Goal: Task Accomplishment & Management: Complete application form

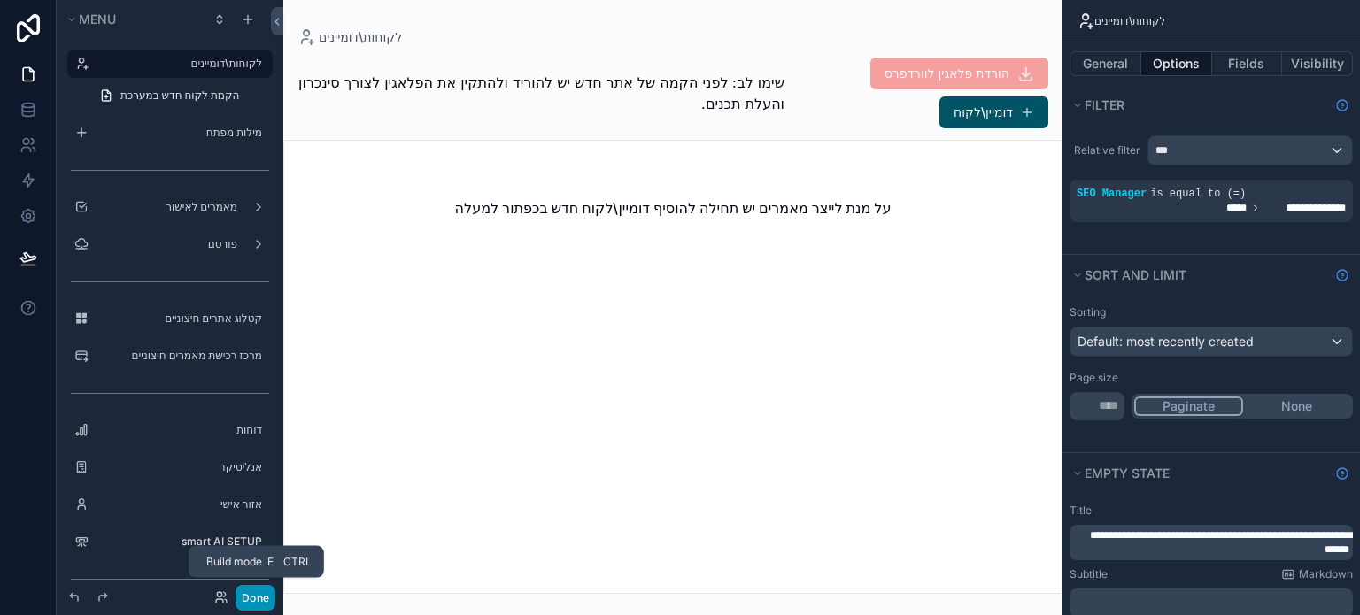
click at [269, 588] on button "Done" at bounding box center [255, 598] width 40 height 26
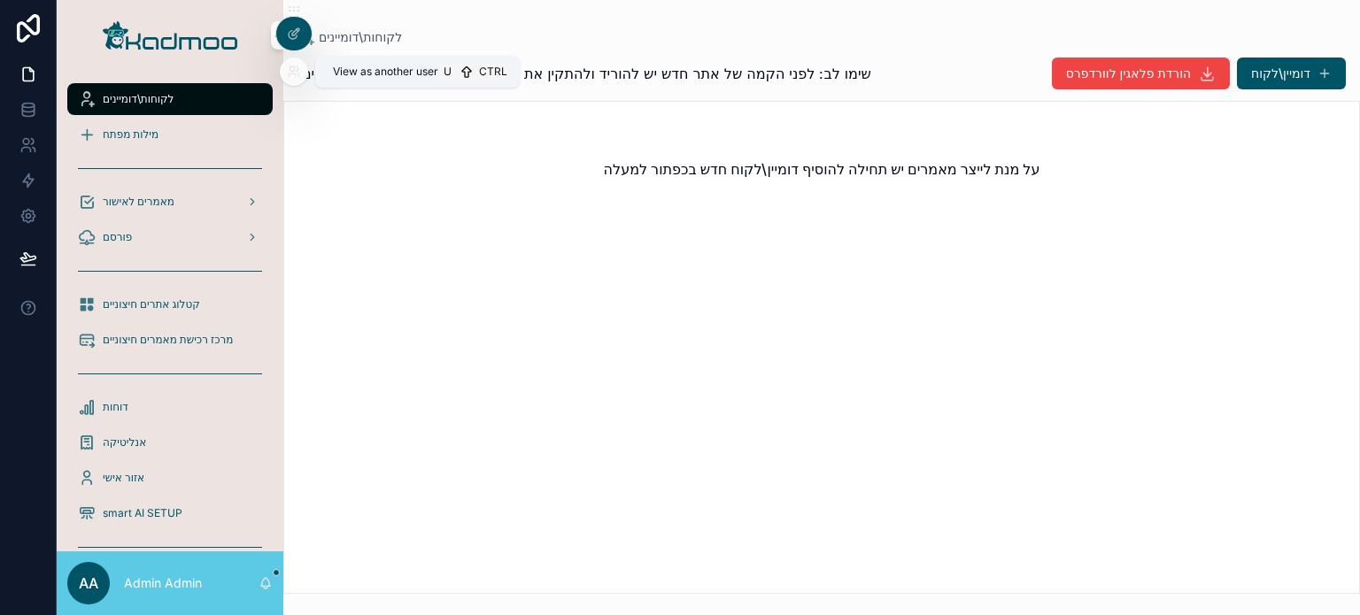
click at [292, 66] on icon at bounding box center [291, 68] width 4 height 4
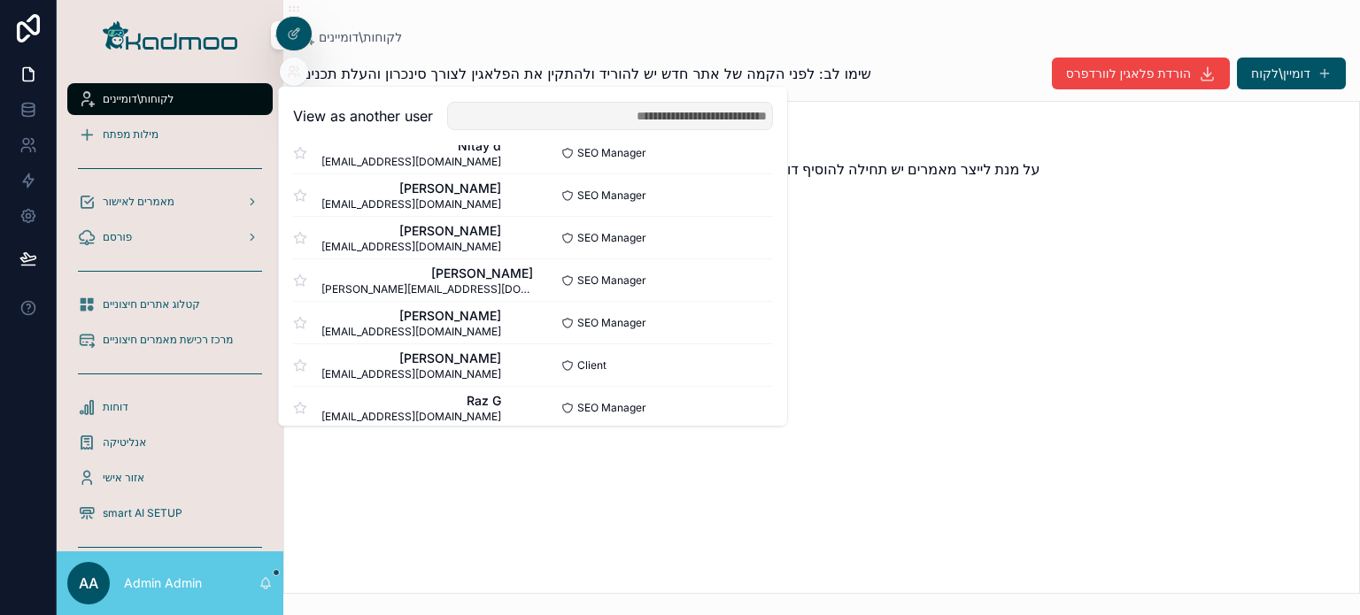
scroll to position [1064, 0]
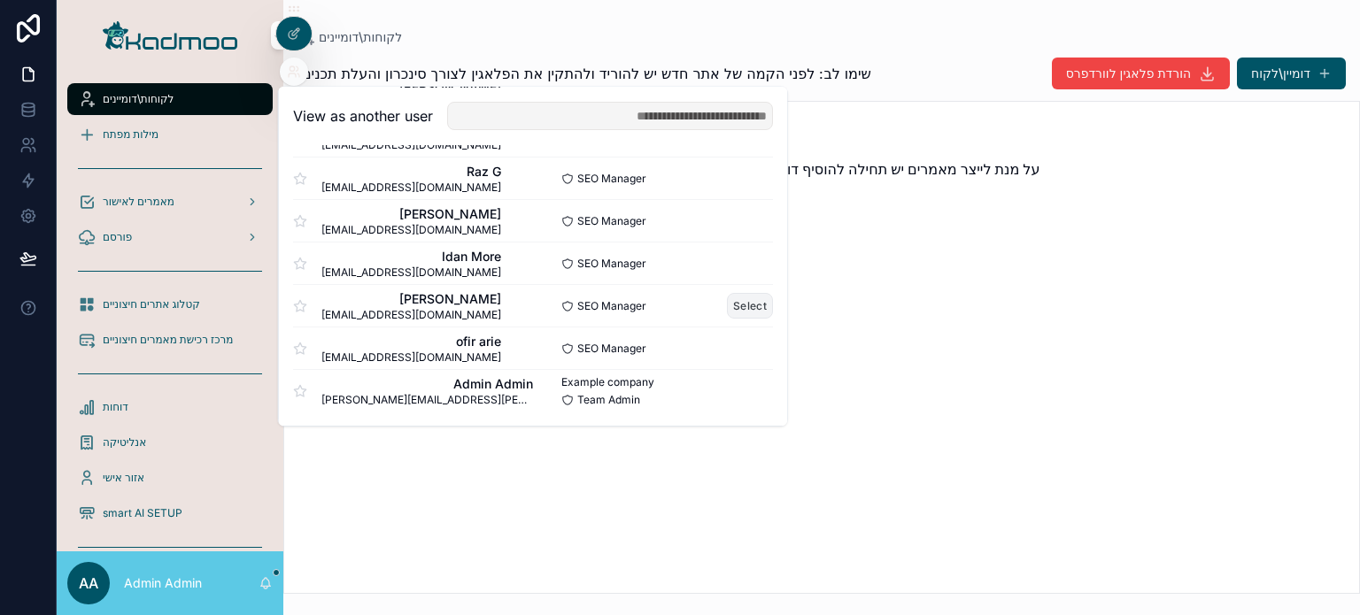
click at [733, 305] on button "Select" at bounding box center [750, 306] width 46 height 26
